Goal: Information Seeking & Learning: Learn about a topic

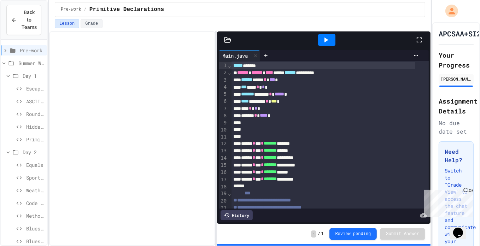
drag, startPoint x: 0, startPoint y: 0, endPoint x: 90, endPoint y: 137, distance: 164.1
click at [90, 137] on div at bounding box center [132, 138] width 166 height 215
drag, startPoint x: 49, startPoint y: 106, endPoint x: 123, endPoint y: 125, distance: 75.8
click at [123, 125] on div at bounding box center [132, 138] width 166 height 215
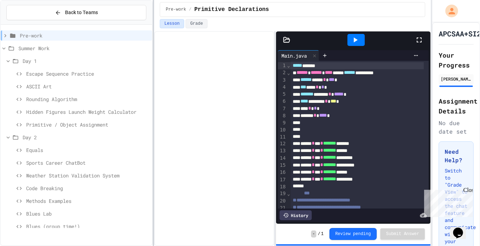
click at [154, 140] on div at bounding box center [153, 123] width 1 height 246
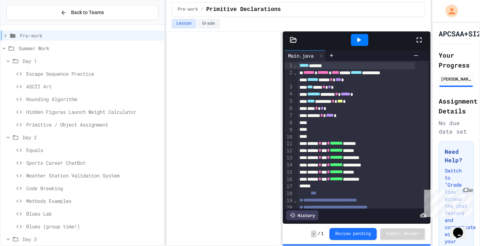
click at [164, 100] on div "**********" at bounding box center [240, 123] width 480 height 246
click at [102, 109] on span "Hidden Figures Launch Weight Calculator" at bounding box center [93, 111] width 135 height 7
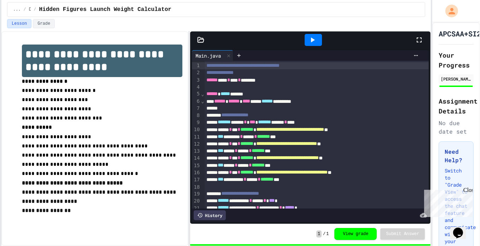
click at [0, 88] on div "**********" at bounding box center [240, 123] width 480 height 246
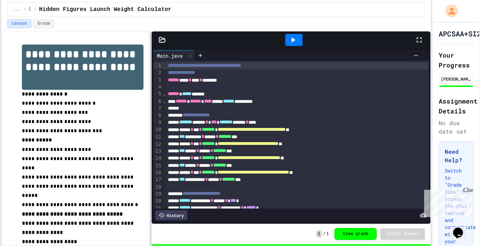
click at [151, 112] on div at bounding box center [150, 138] width 1 height 215
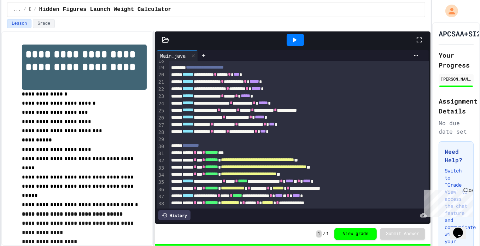
scroll to position [128, 0]
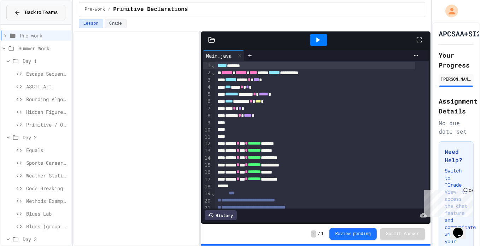
click at [13, 13] on button "Back to Teams" at bounding box center [35, 12] width 59 height 15
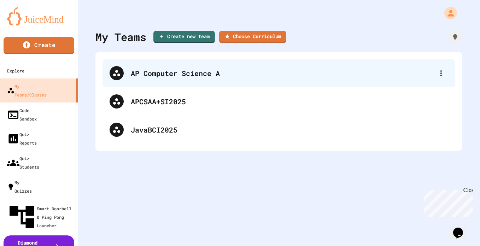
click at [159, 75] on div "AP Computer Science A" at bounding box center [282, 73] width 303 height 11
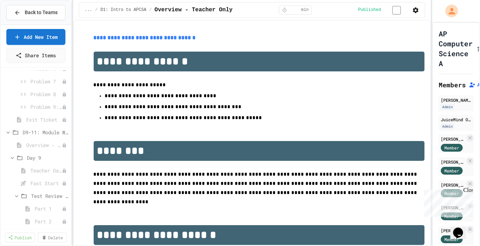
scroll to position [432, 0]
click at [30, 118] on span "Day 9" at bounding box center [44, 116] width 34 height 7
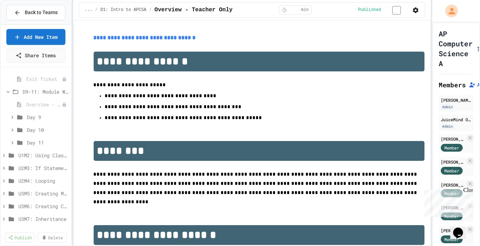
click at [71, 209] on div "**********" at bounding box center [240, 123] width 480 height 246
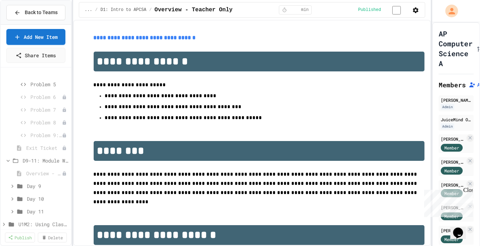
scroll to position [389, 0]
click at [35, 157] on span "Day 9" at bounding box center [44, 160] width 34 height 7
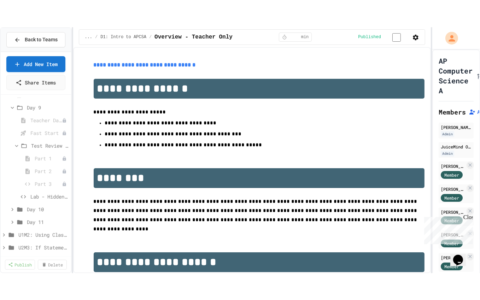
scroll to position [468, 0]
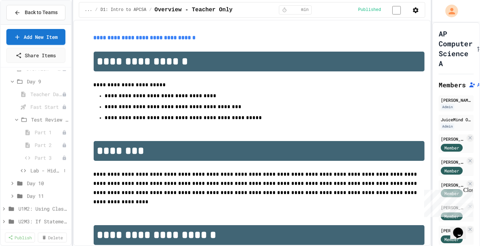
click at [53, 170] on span "Lab - Hidden Figures: Launch Weight Calculator" at bounding box center [45, 170] width 31 height 7
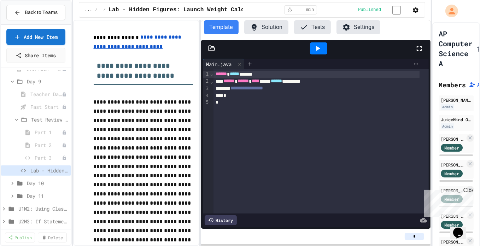
click at [271, 27] on button "Solution" at bounding box center [266, 27] width 44 height 14
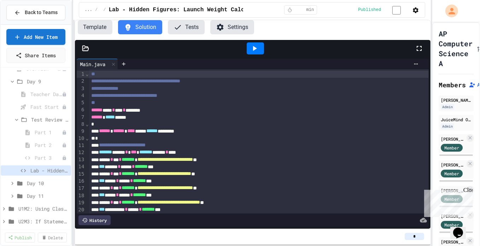
click at [20, 123] on div "**********" at bounding box center [240, 123] width 480 height 246
click at [421, 49] on icon at bounding box center [419, 48] width 8 height 8
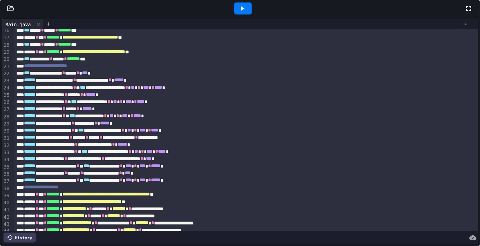
scroll to position [426, 0]
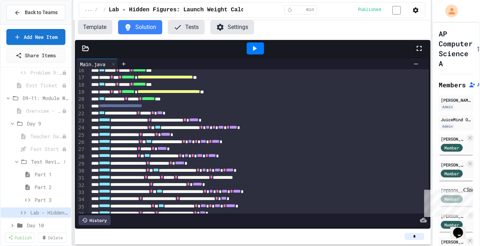
click at [34, 161] on span "Test Review (35 mins)" at bounding box center [46, 161] width 30 height 7
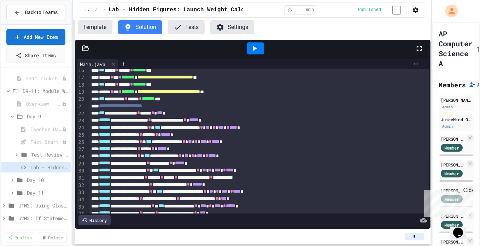
scroll to position [431, 0]
click at [25, 171] on icon at bounding box center [23, 169] width 8 height 6
click at [46, 153] on span "Test Review (35 mins)" at bounding box center [46, 156] width 30 height 7
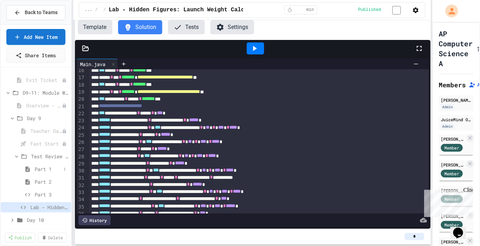
click at [52, 169] on span "Part 1" at bounding box center [48, 168] width 27 height 7
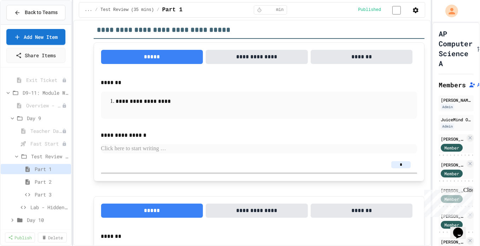
scroll to position [23, 0]
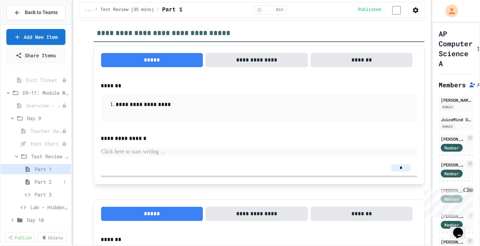
click at [43, 178] on span "Part 2" at bounding box center [48, 181] width 27 height 7
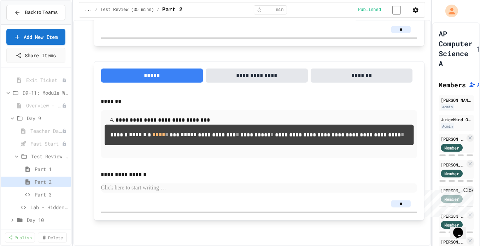
scroll to position [621, 0]
click at [41, 194] on span "Part 3" at bounding box center [48, 194] width 27 height 7
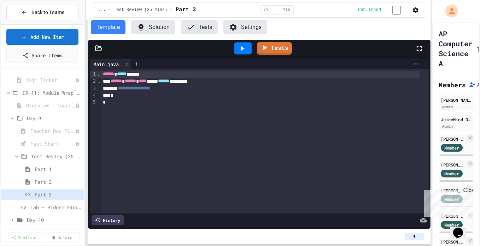
click at [87, 127] on div "**********" at bounding box center [240, 123] width 480 height 246
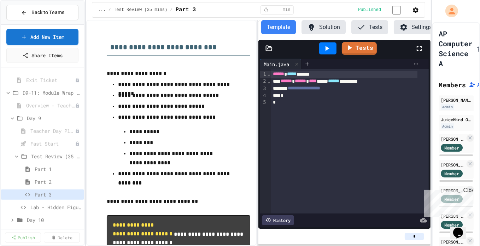
click at [260, 205] on div "**********" at bounding box center [258, 133] width 345 height 226
click at [42, 156] on span "Test Review (35 mins)" at bounding box center [52, 156] width 43 height 7
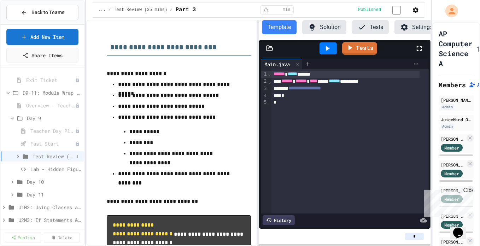
click at [51, 153] on span "Test Review (35 mins)" at bounding box center [54, 156] width 42 height 7
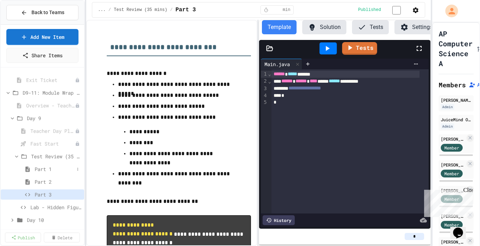
click at [48, 168] on span "Part 1" at bounding box center [55, 168] width 40 height 7
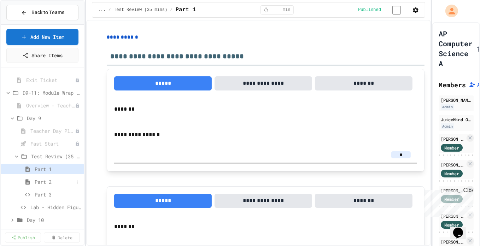
click at [46, 182] on span "Part 2" at bounding box center [55, 181] width 40 height 7
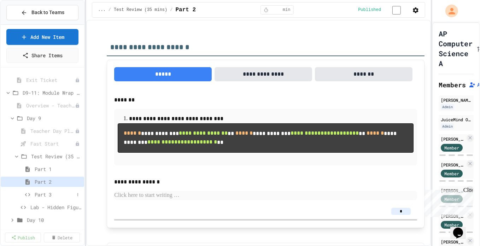
click at [48, 191] on span "Part 3" at bounding box center [55, 194] width 40 height 7
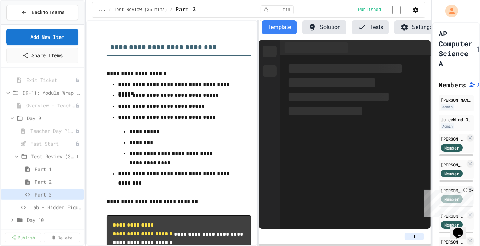
click at [41, 156] on span "Test Review (35 mins)" at bounding box center [52, 156] width 43 height 7
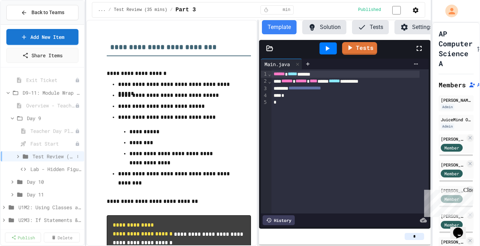
click at [19, 158] on icon at bounding box center [18, 156] width 6 height 6
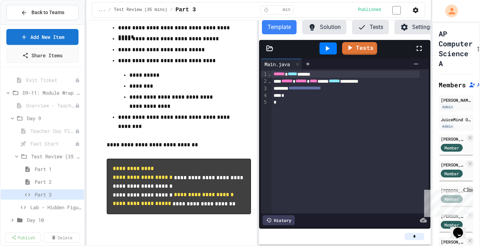
scroll to position [85, 0]
click at [45, 165] on span "Part 1" at bounding box center [55, 168] width 40 height 7
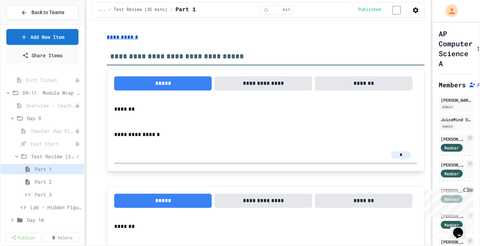
click at [47, 156] on span "Test Review (35 mins)" at bounding box center [52, 156] width 43 height 7
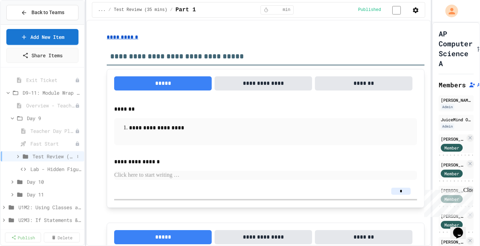
click at [39, 154] on span "Test Review (35 mins)" at bounding box center [54, 156] width 42 height 7
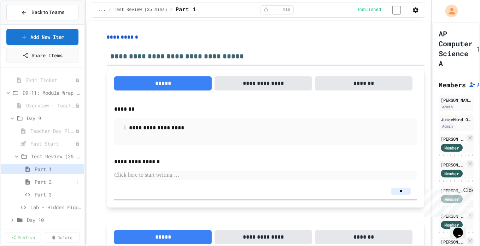
click at [51, 183] on span "Part 2" at bounding box center [55, 181] width 40 height 7
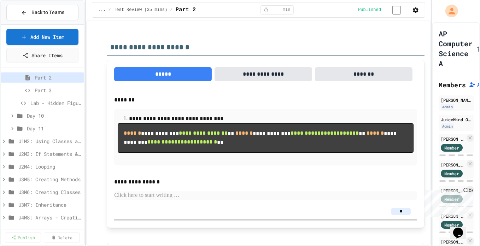
scroll to position [514, 0]
